Goal: Information Seeking & Learning: Learn about a topic

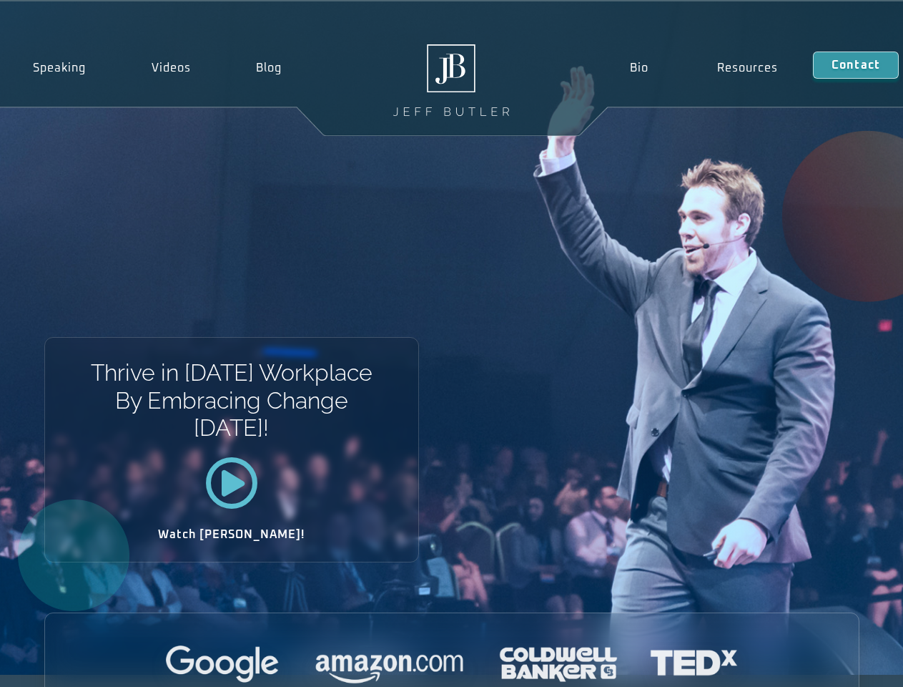
click at [451, 343] on div "Thrive in Tomorrow’s Workplace By Embracing Change Today! Watch Jeff!" at bounding box center [451, 337] width 903 height 673
